Goal: Use online tool/utility: Utilize a website feature to perform a specific function

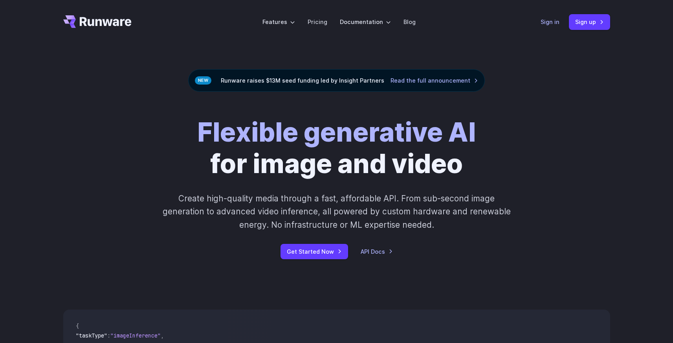
click at [549, 20] on link "Sign in" at bounding box center [550, 21] width 19 height 9
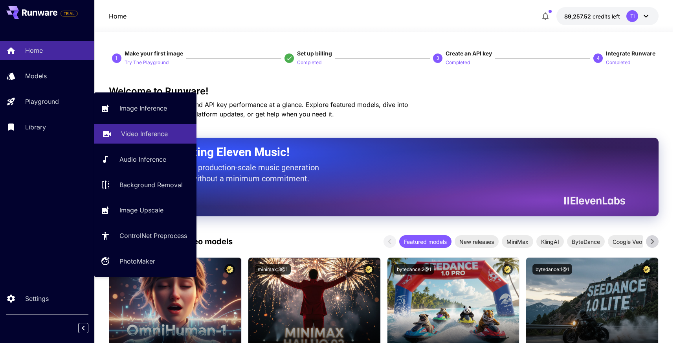
click at [130, 138] on p "Video Inference" at bounding box center [144, 133] width 47 height 9
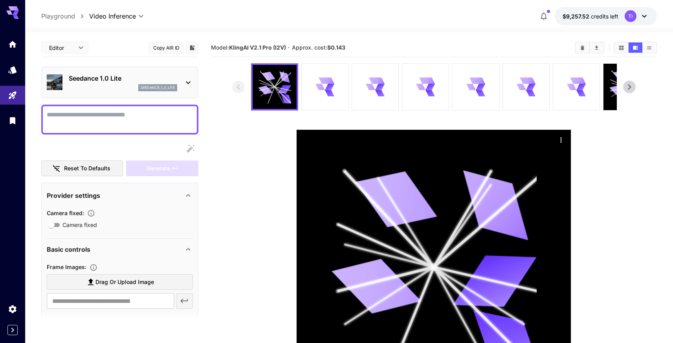
click at [92, 86] on div "seedance_1_0_lite" at bounding box center [123, 87] width 108 height 7
click at [137, 81] on div at bounding box center [336, 171] width 673 height 343
